Goal: Information Seeking & Learning: Understand process/instructions

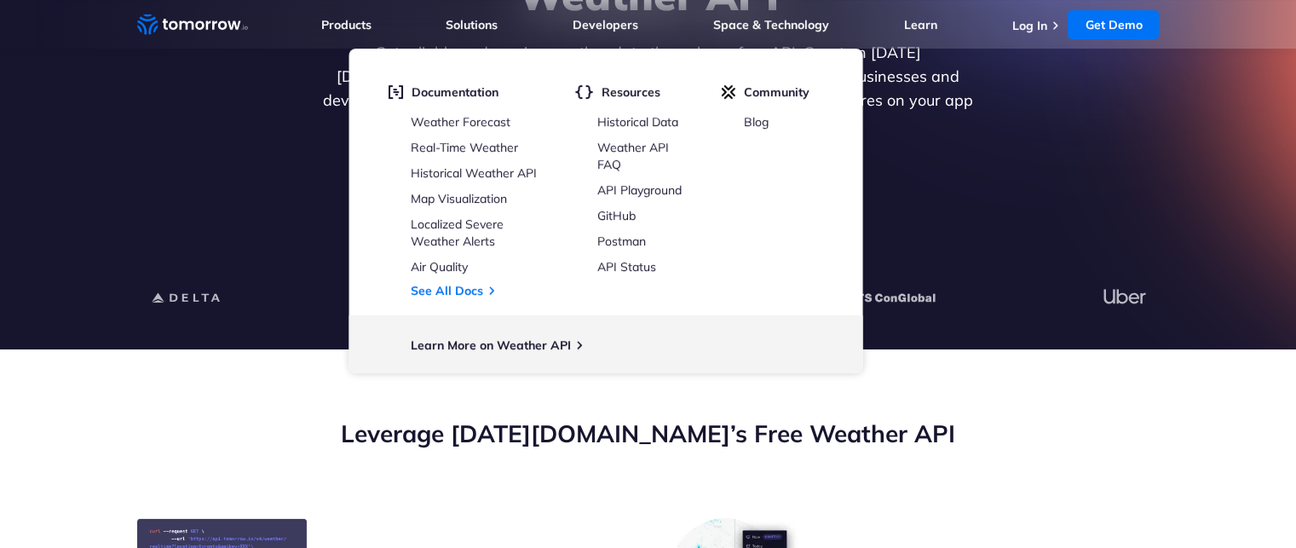
scroll to position [479, 0]
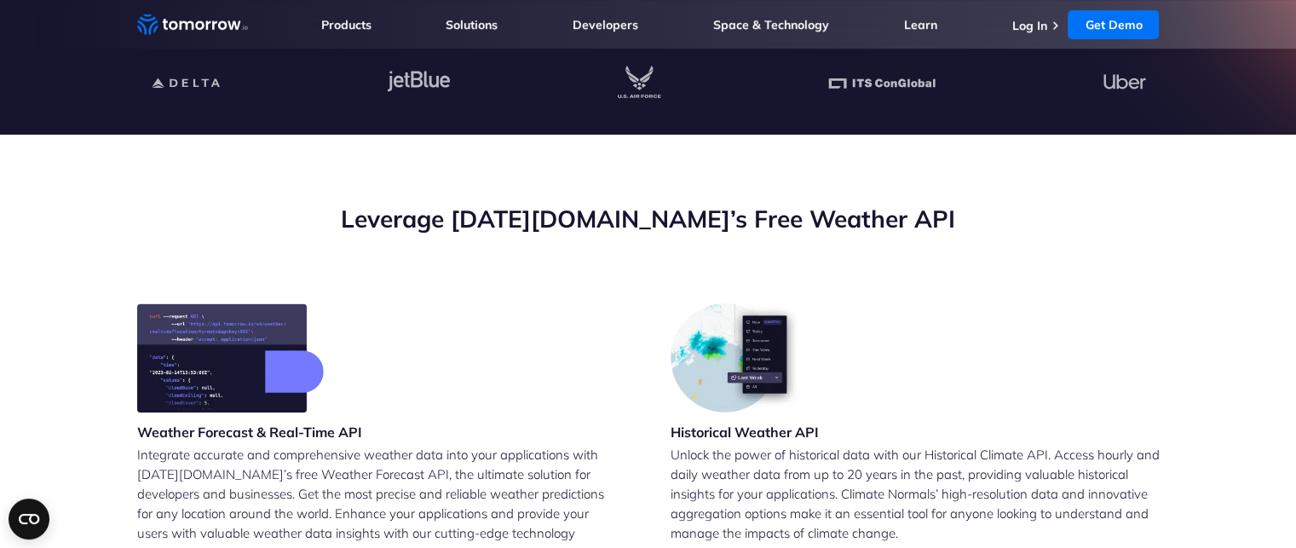
click at [538, 410] on div "Weather Forecast & Real-Time API Integrate accurate and comprehensive weather d…" at bounding box center [381, 445] width 489 height 285
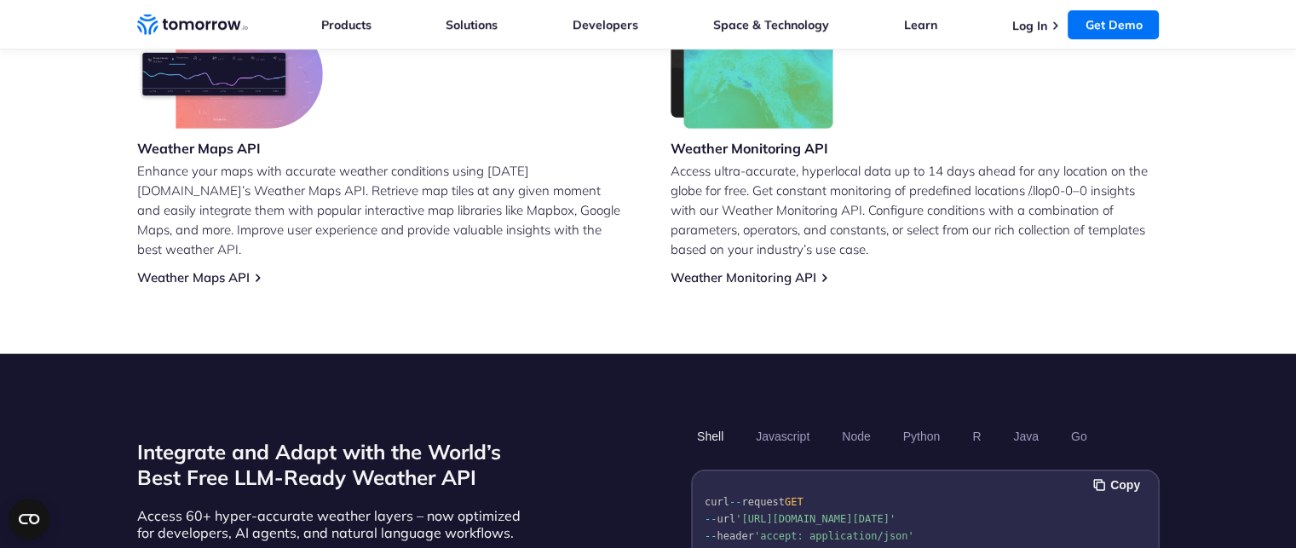
scroll to position [1107, 0]
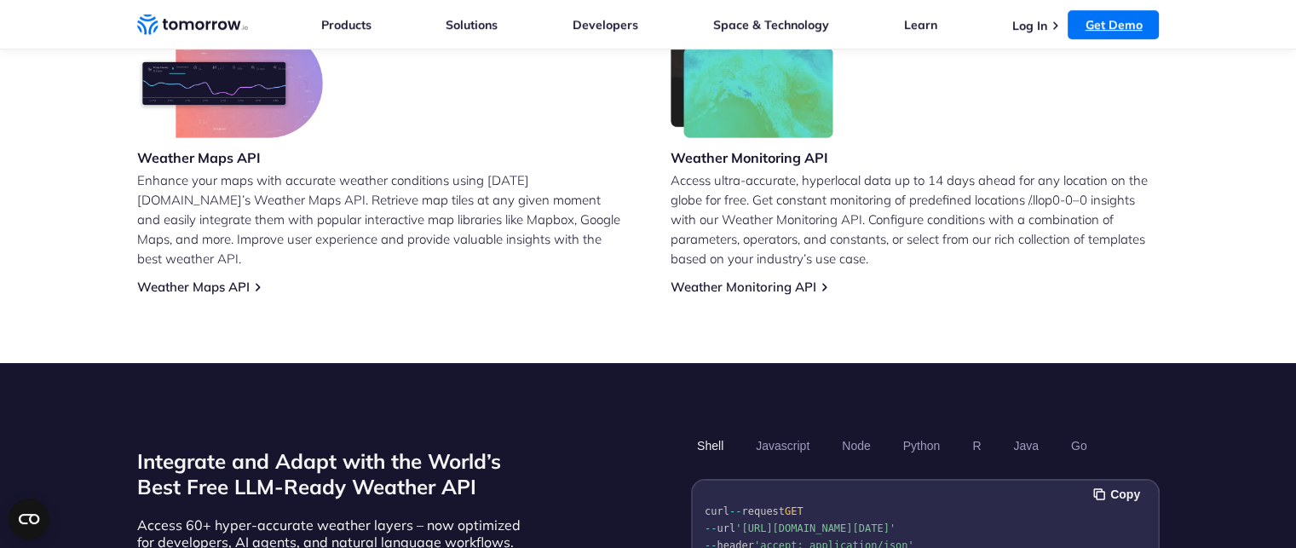
click at [1112, 19] on link "Get Demo" at bounding box center [1112, 24] width 91 height 29
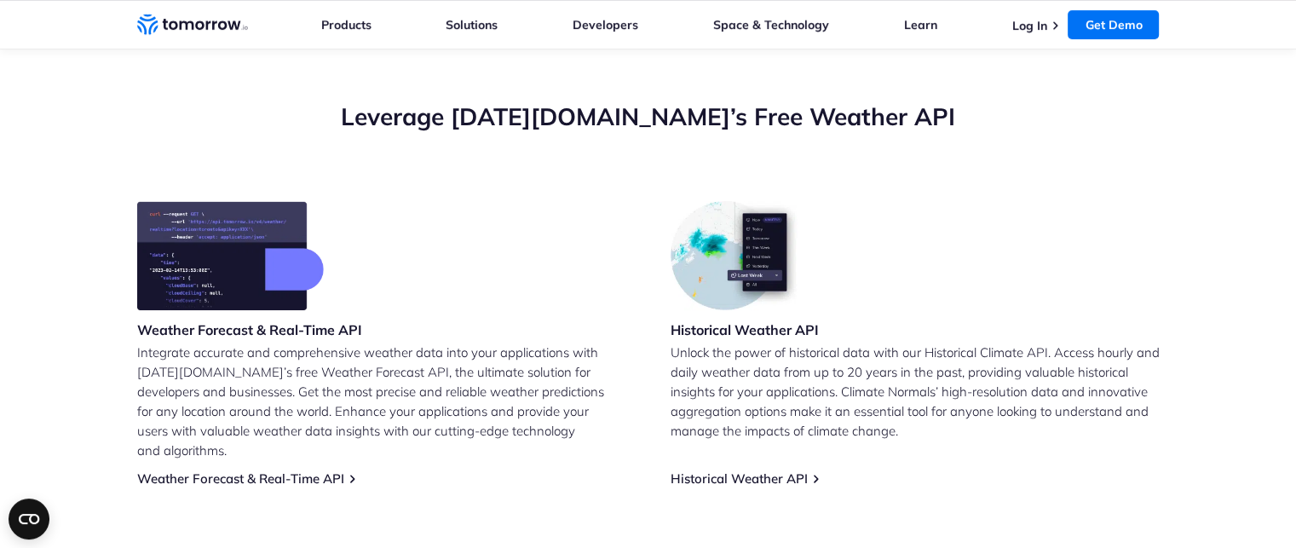
scroll to position [580, 0]
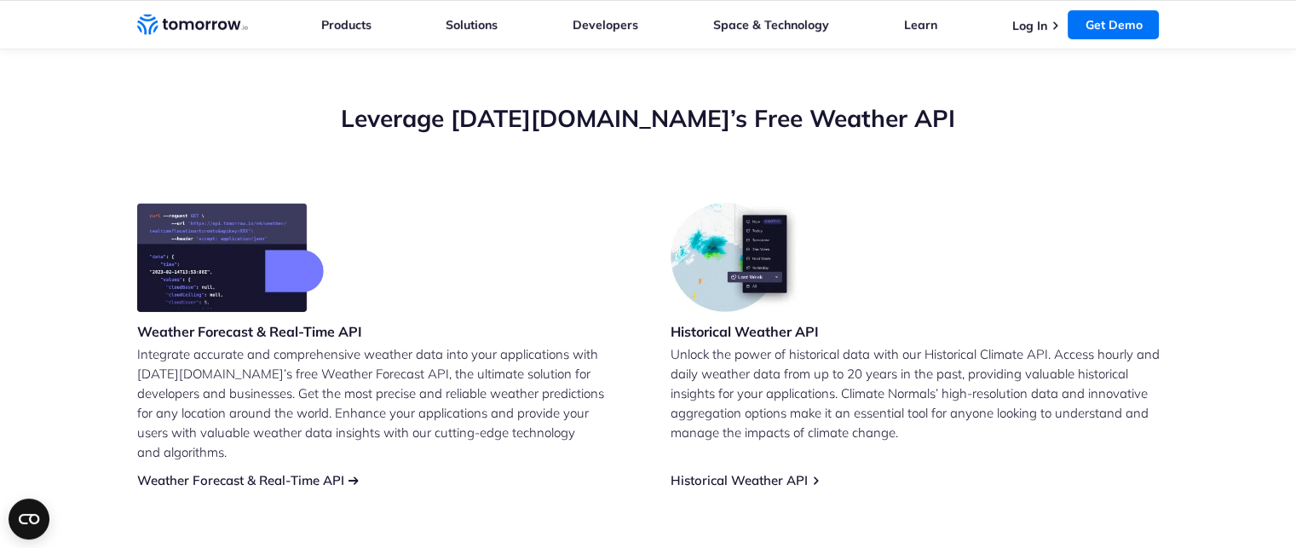
click at [282, 472] on link "Weather Forecast & Real-Time API" at bounding box center [240, 480] width 207 height 16
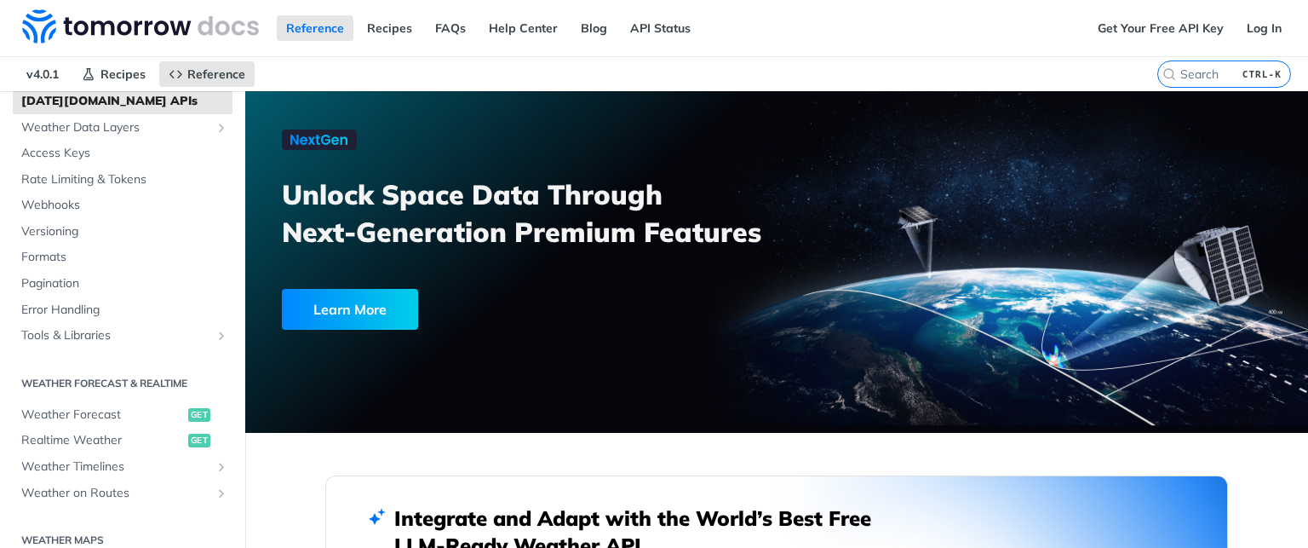
scroll to position [98, 0]
click at [188, 434] on span "get" at bounding box center [199, 440] width 22 height 14
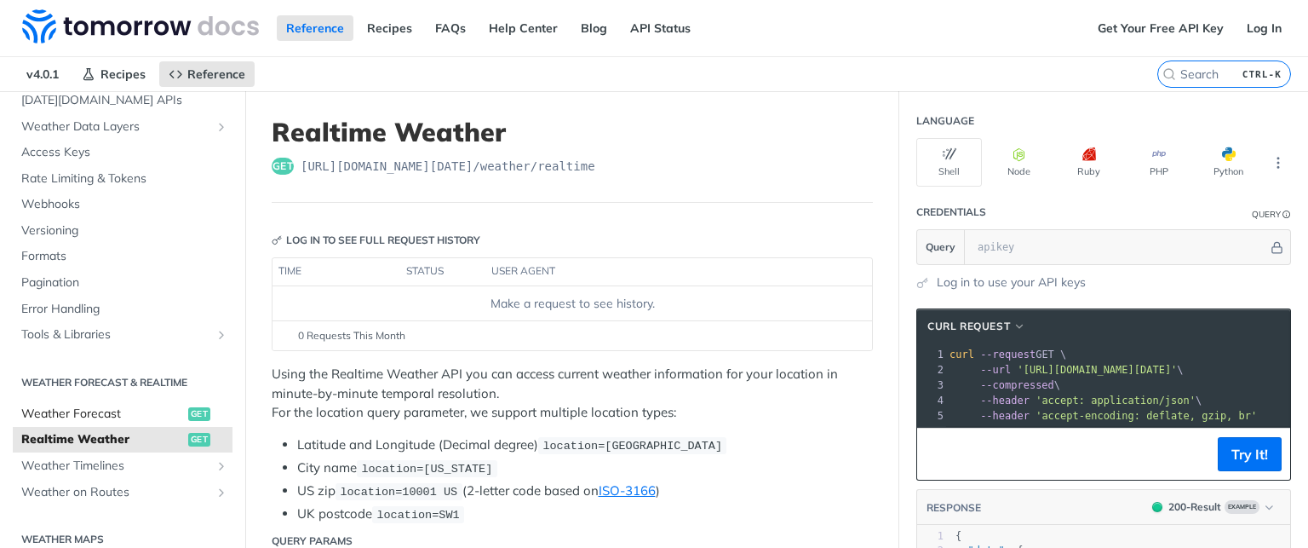
click at [198, 409] on link "Weather Forecast get" at bounding box center [123, 414] width 220 height 26
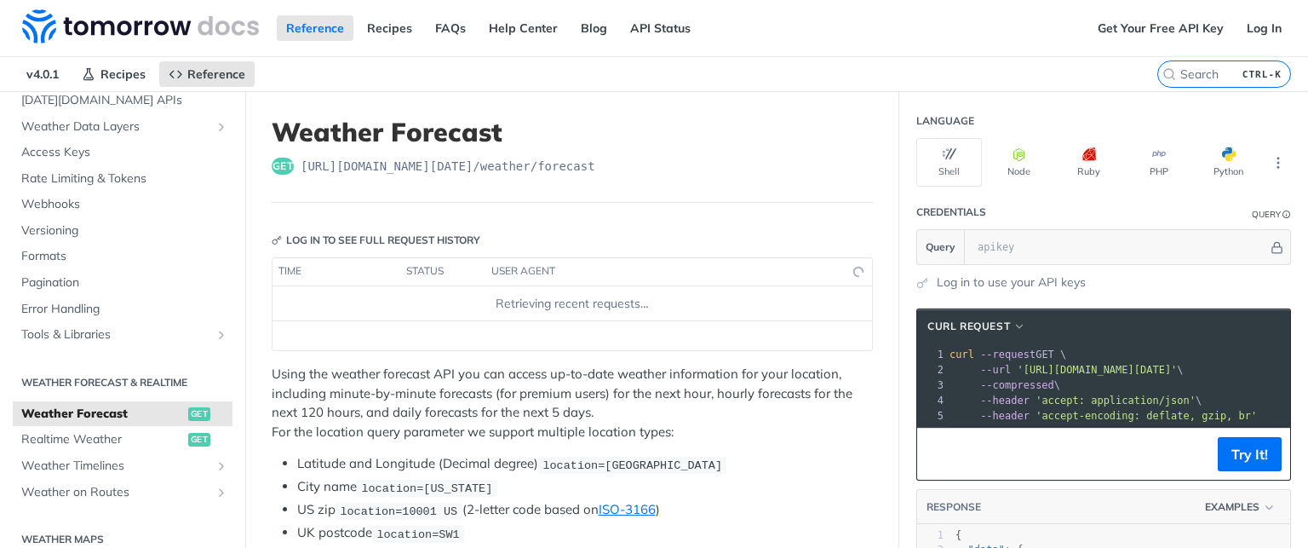
click at [193, 411] on span "get" at bounding box center [199, 414] width 22 height 14
click at [495, 302] on div "Make a request to see history." at bounding box center [572, 304] width 586 height 18
click at [459, 317] on td "Make a request to see history." at bounding box center [573, 303] width 600 height 34
click at [432, 269] on th "status" at bounding box center [442, 271] width 85 height 27
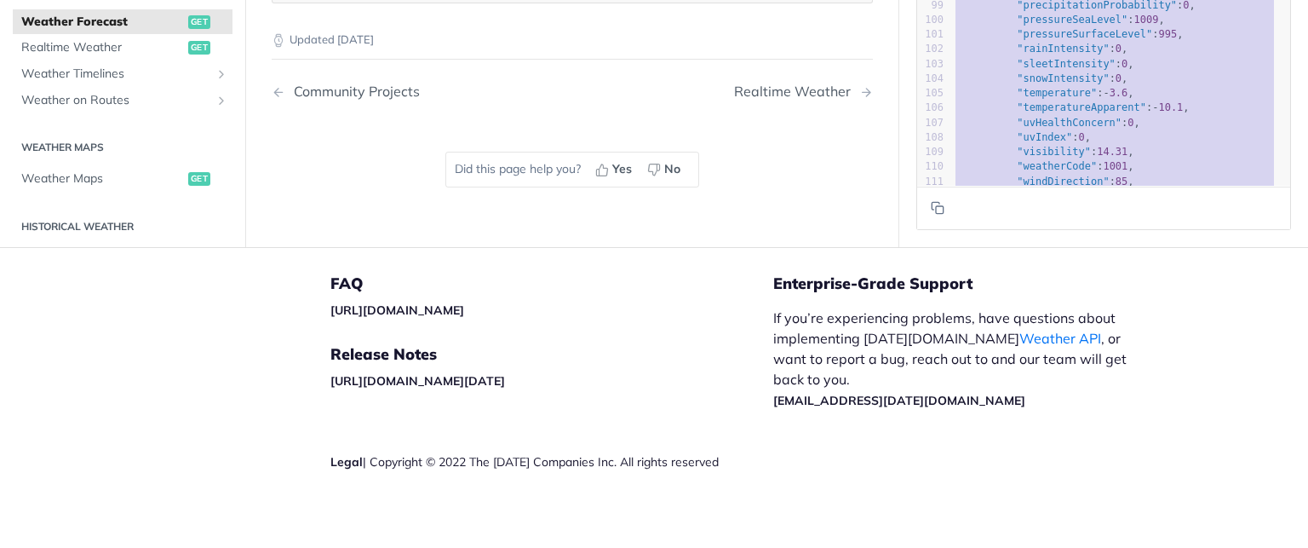
scroll to position [1438, 0]
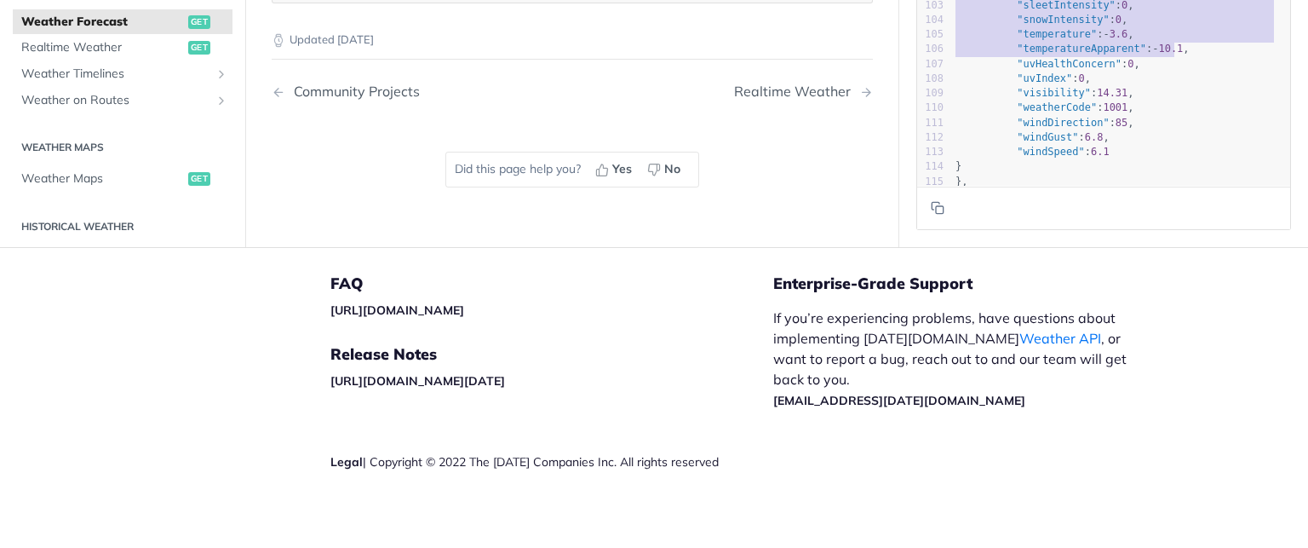
type textarea ""humidity": 88, "precipitationProbability": 0, "pressureSeaLevel": 1009, "press…"
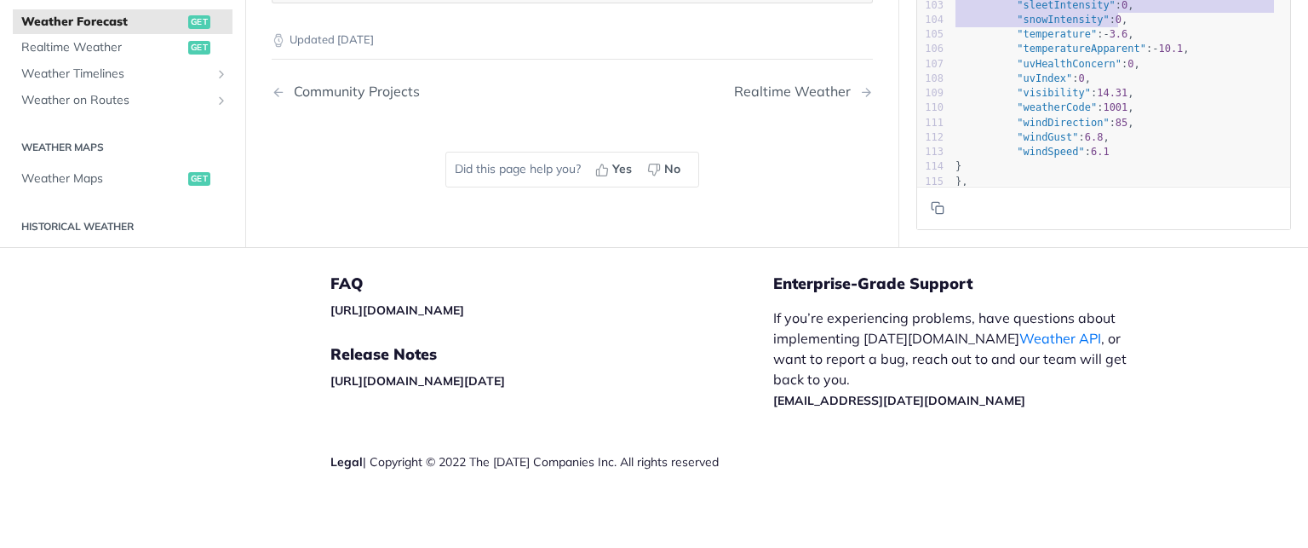
drag, startPoint x: 1186, startPoint y: 122, endPoint x: 1154, endPoint y: 29, distance: 98.1
click at [1020, 330] on link "Weather API" at bounding box center [1061, 338] width 82 height 17
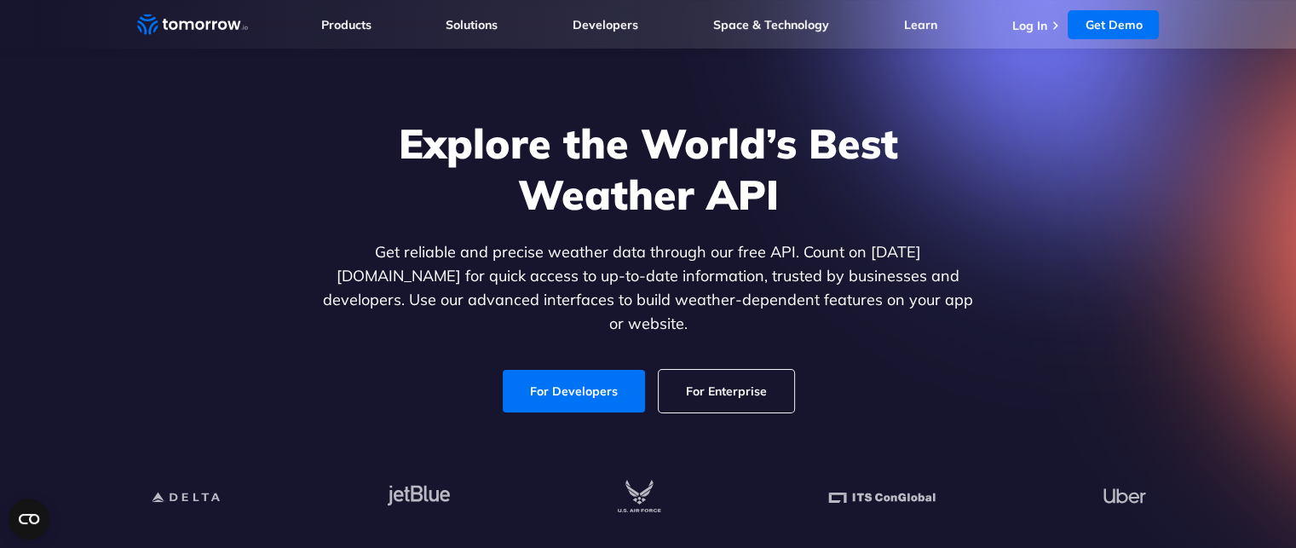
scroll to position [65, 0]
click at [591, 376] on link "For Developers" at bounding box center [574, 391] width 142 height 43
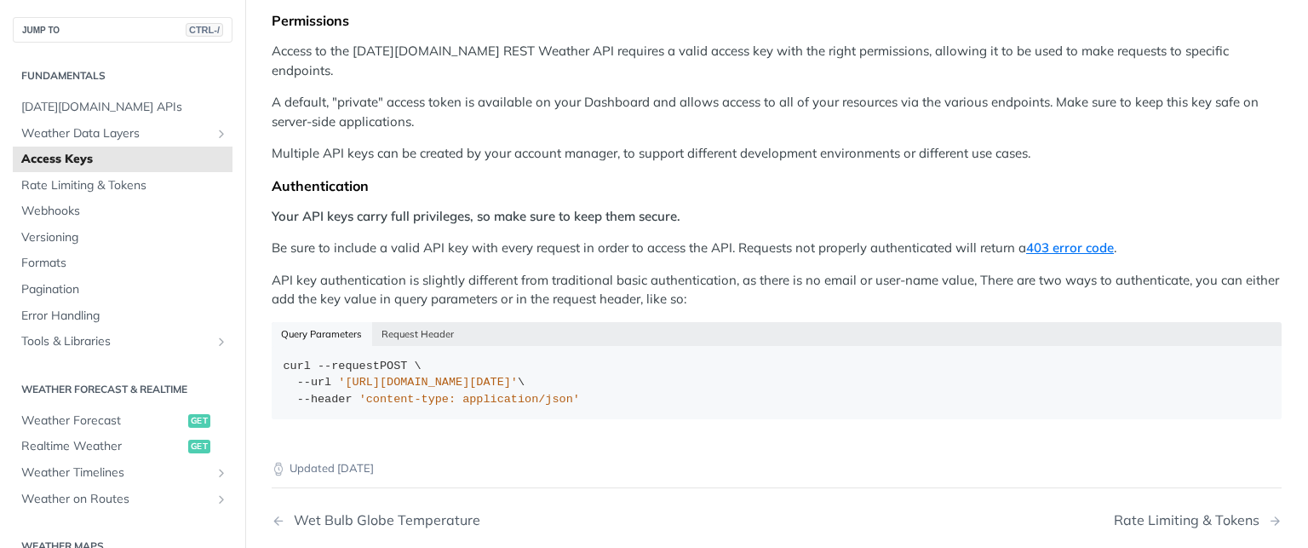
scroll to position [184, 0]
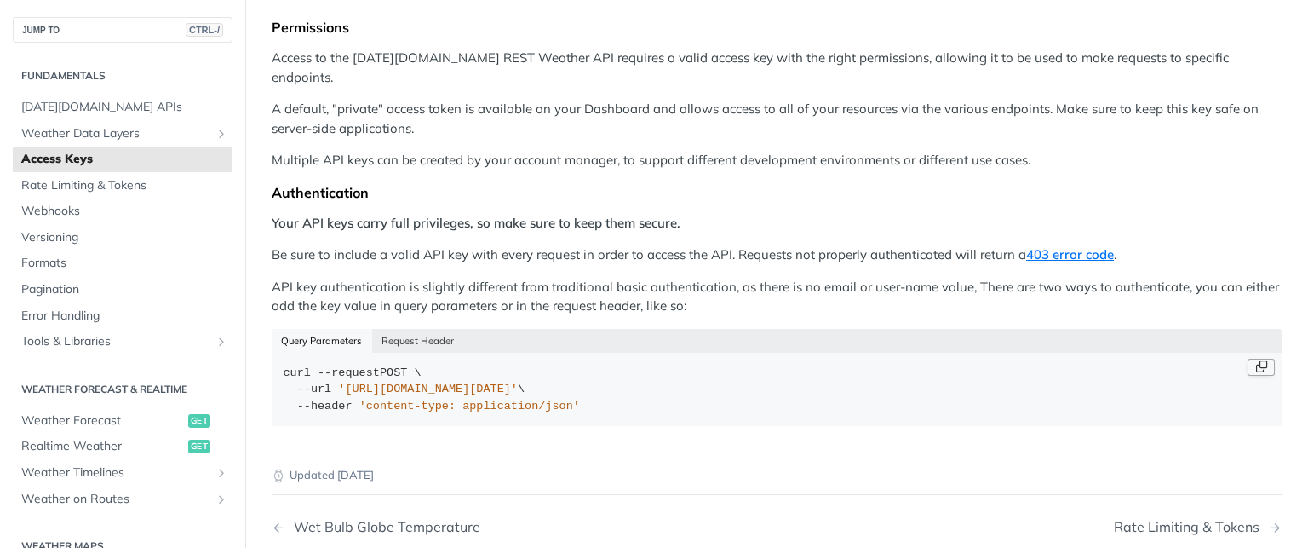
click at [1249, 359] on button "Copy Code" at bounding box center [1261, 367] width 27 height 17
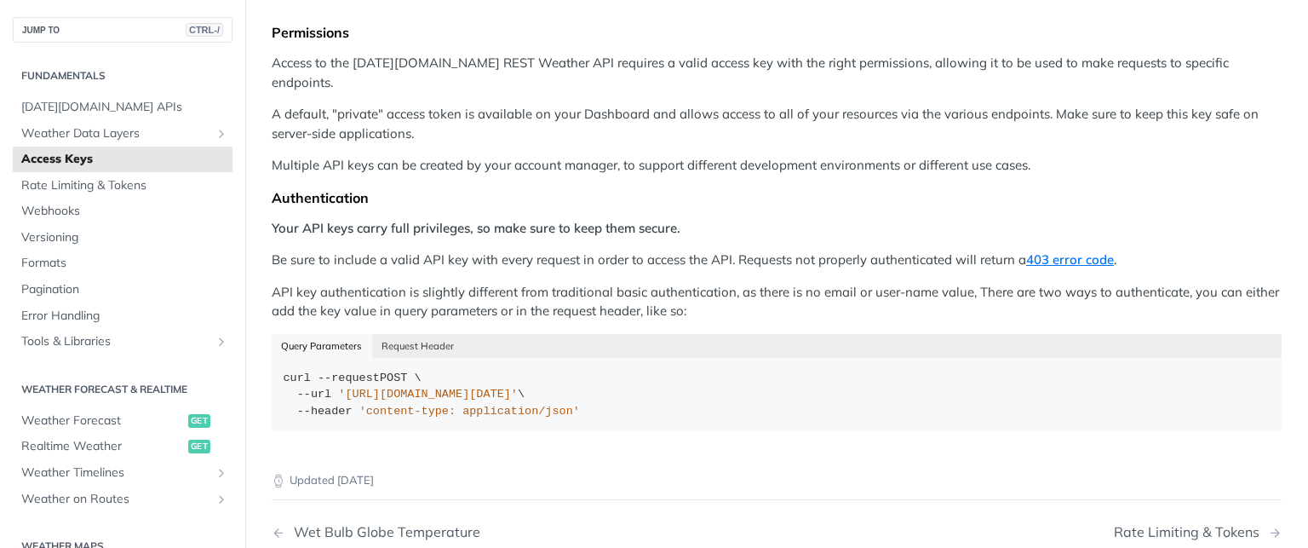
scroll to position [183, 0]
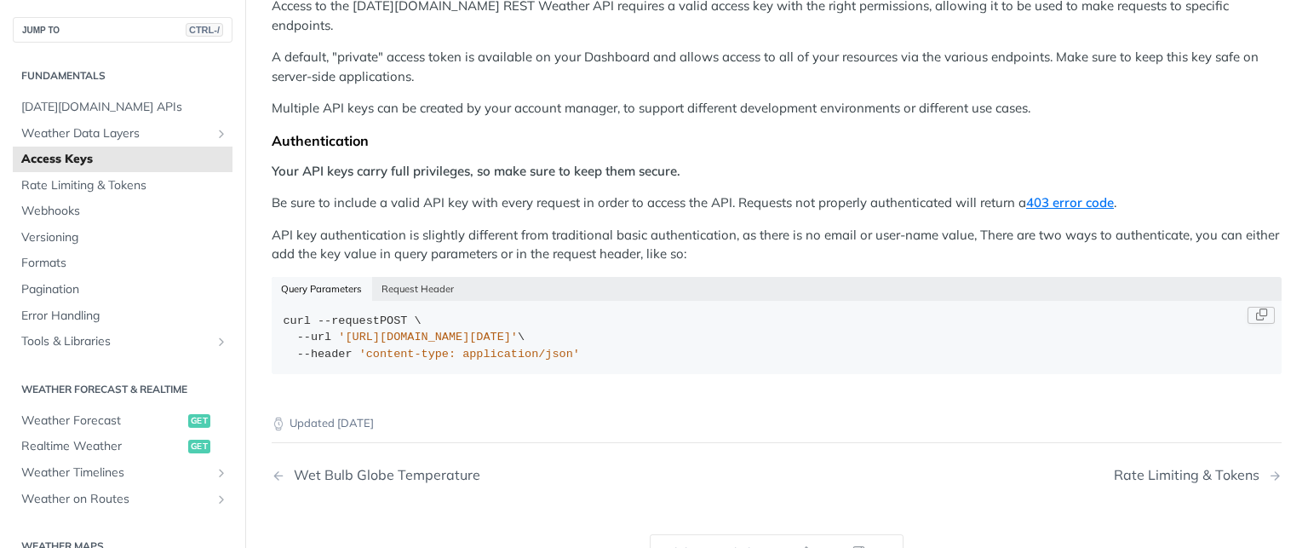
scroll to position [417, 0]
